Goal: Transaction & Acquisition: Purchase product/service

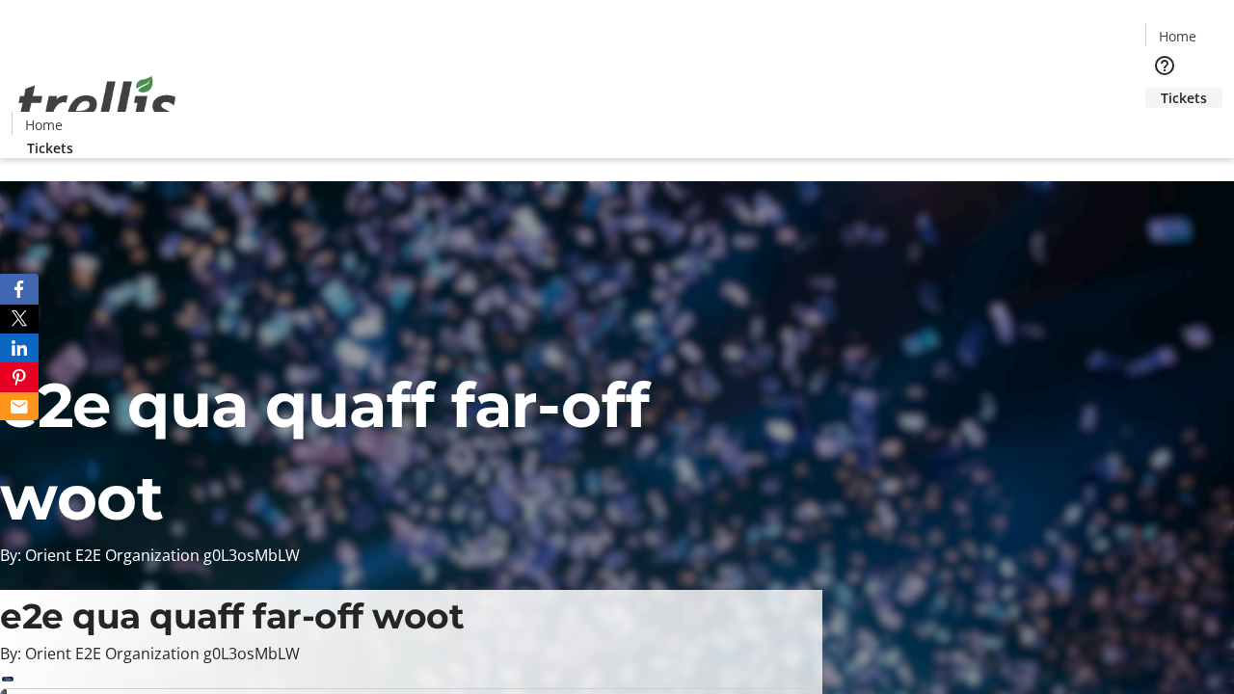
click at [1161, 88] on span "Tickets" at bounding box center [1184, 98] width 46 height 20
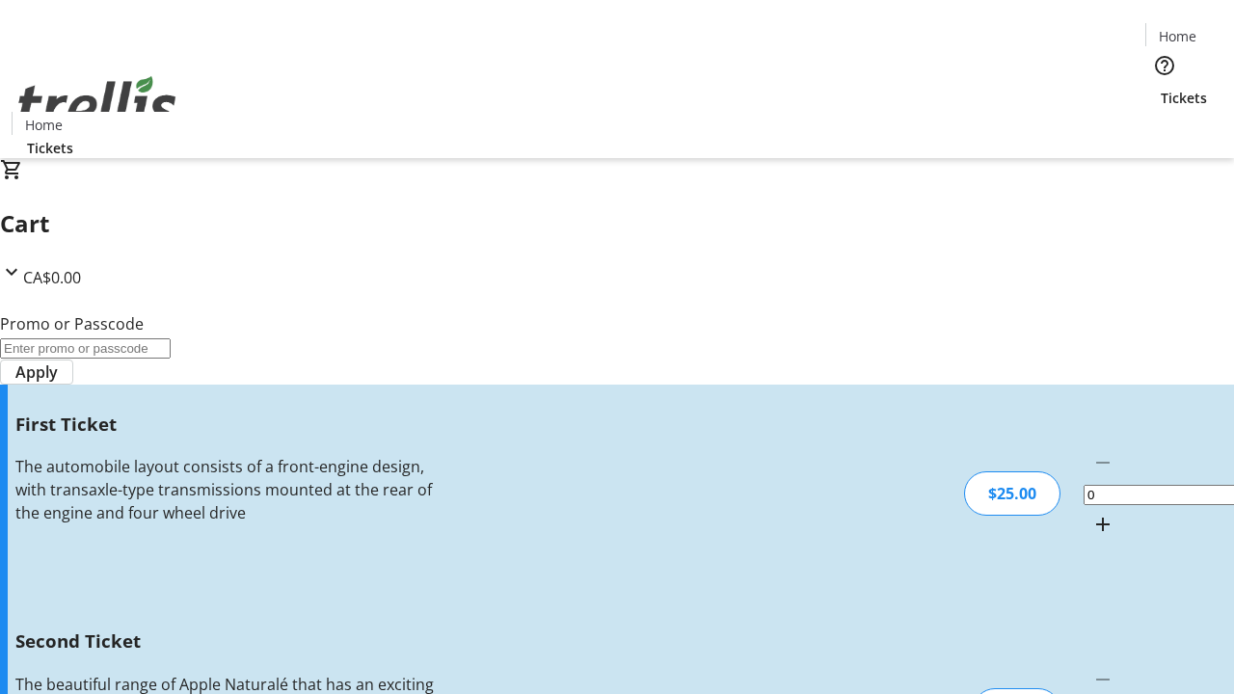
click at [1091, 513] on mat-icon "Increment by one" at bounding box center [1102, 524] width 23 height 23
type input "1"
type input "2"
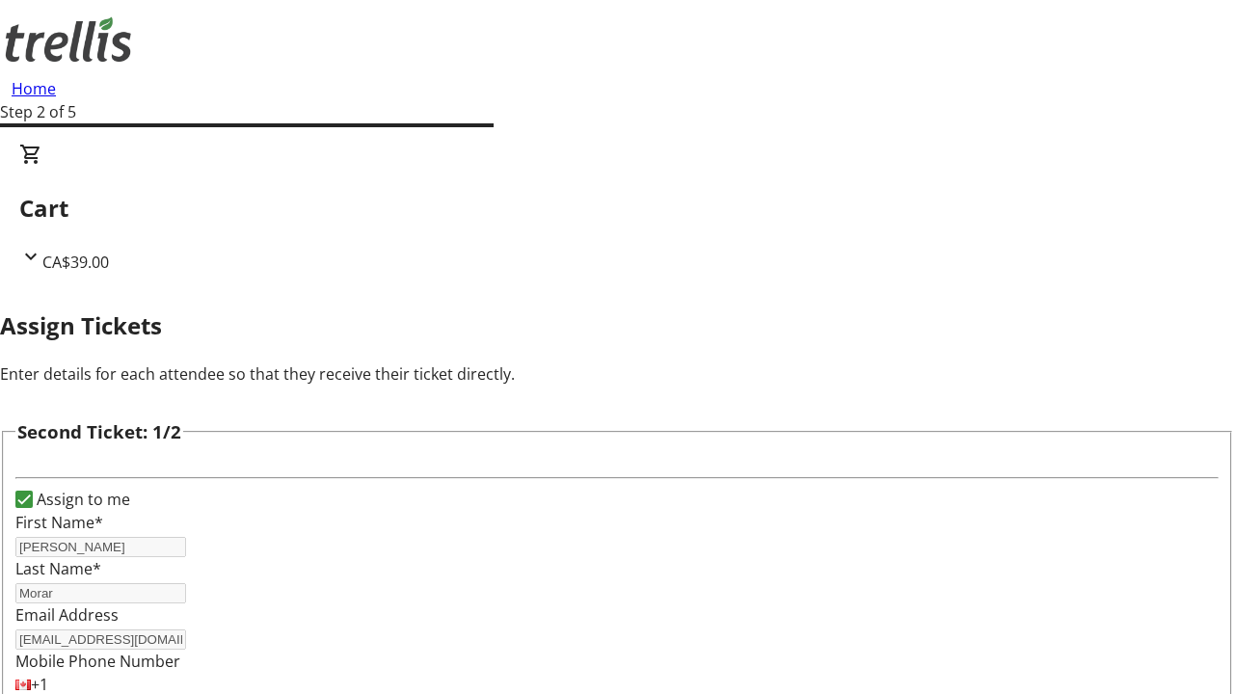
type input "[PERSON_NAME]"
type input "[PERSON_NAME][EMAIL_ADDRESS][DOMAIN_NAME]"
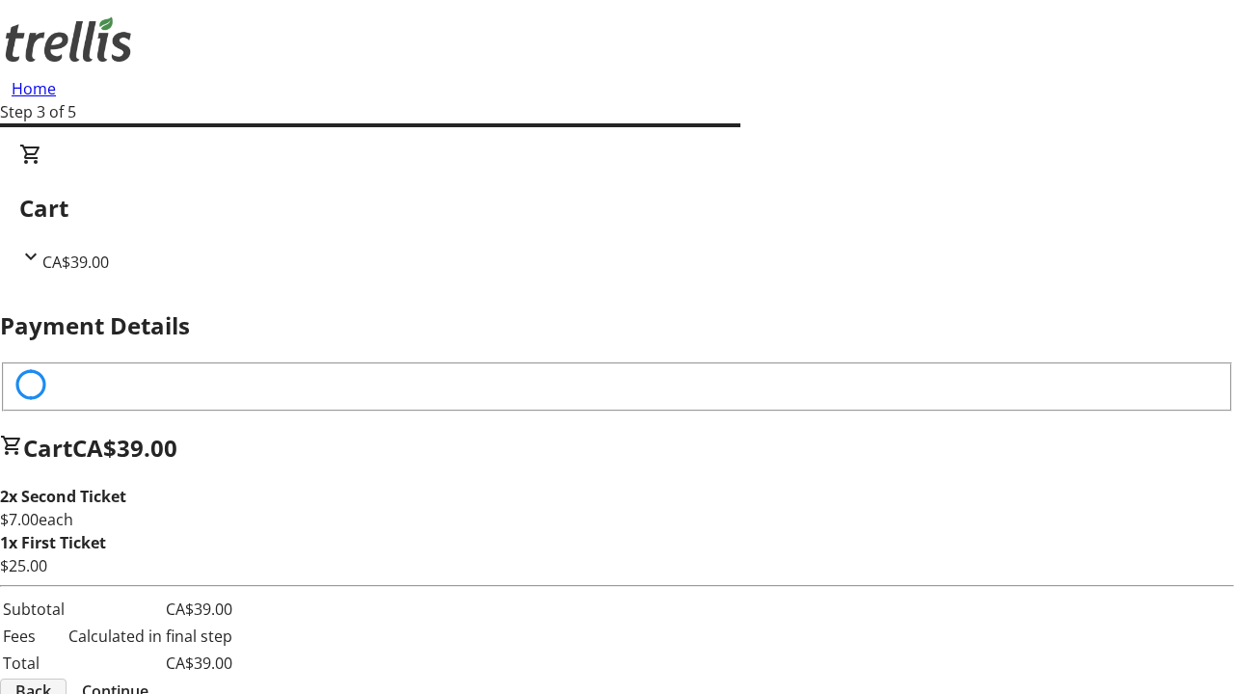
click at [51, 680] on span "Back" at bounding box center [33, 691] width 36 height 23
